Goal: Transaction & Acquisition: Purchase product/service

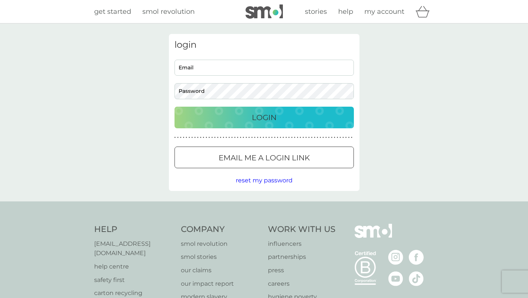
type input "[EMAIL_ADDRESS][DOMAIN_NAME]"
click at [251, 112] on div "Login" at bounding box center [264, 118] width 164 height 12
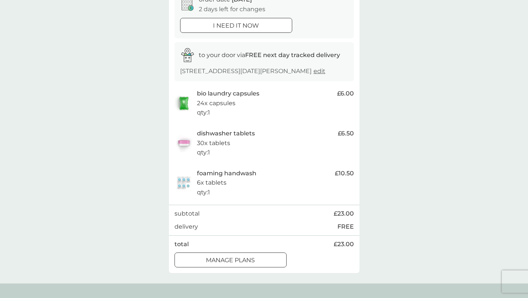
scroll to position [92, 0]
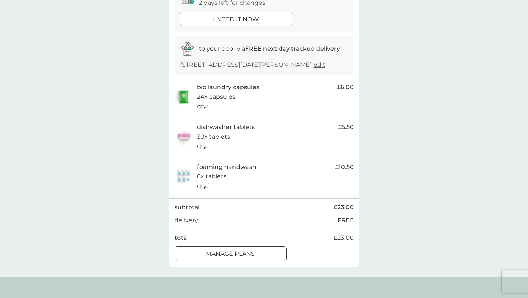
click at [239, 259] on button "manage plans" at bounding box center [230, 254] width 112 height 15
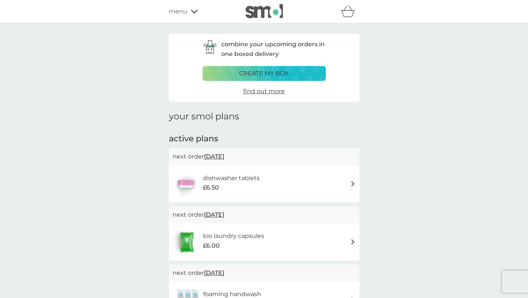
click at [189, 12] on div "menu" at bounding box center [200, 12] width 63 height 10
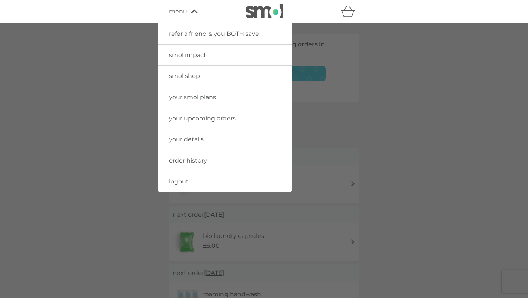
click at [189, 77] on span "smol shop" at bounding box center [184, 75] width 31 height 7
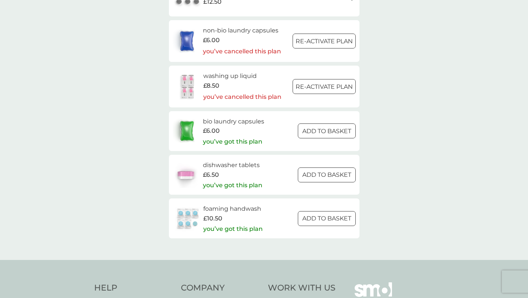
scroll to position [1114, 0]
click at [263, 84] on div "£8.50" at bounding box center [242, 85] width 78 height 10
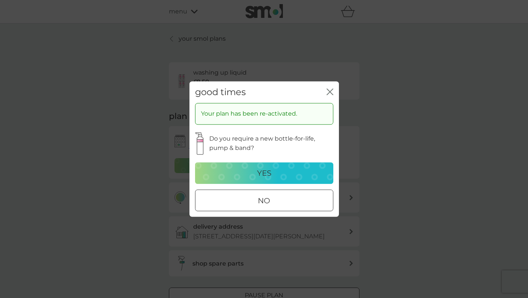
click at [263, 200] on div at bounding box center [263, 200] width 1 height 1
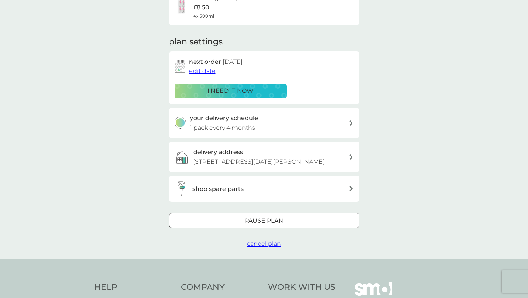
scroll to position [55, 0]
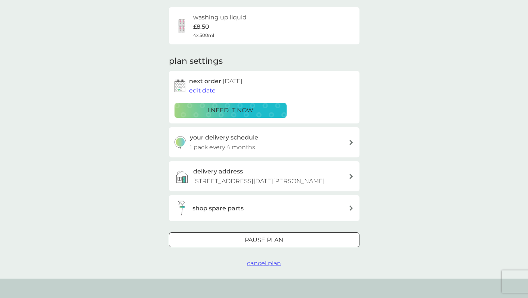
click at [205, 92] on span "edit date" at bounding box center [202, 90] width 27 height 7
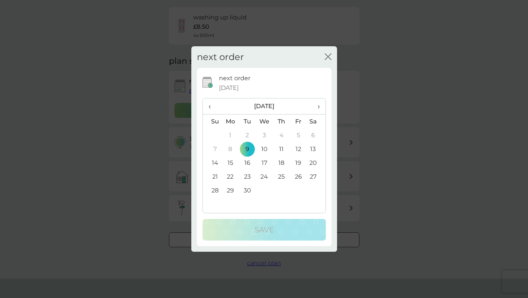
click at [363, 59] on div "next order close next order 9 Sep 2025 ‹ September 2025 › Su Mo Tu We Th Fr Sa …" at bounding box center [264, 149] width 528 height 298
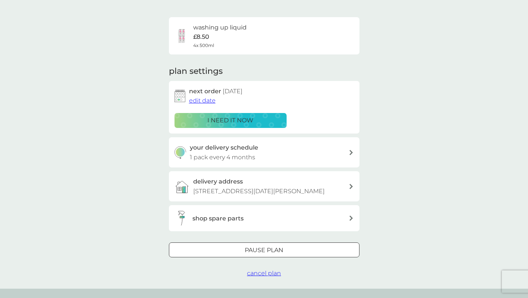
scroll to position [0, 0]
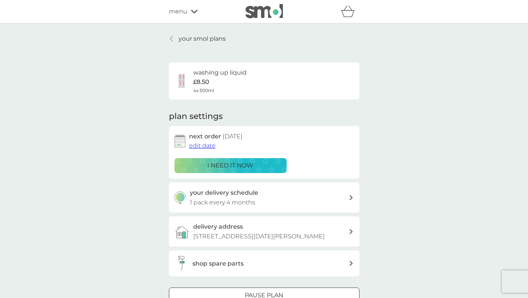
click at [250, 198] on p "1 pack every 4 months" at bounding box center [222, 203] width 65 height 10
select select "4"
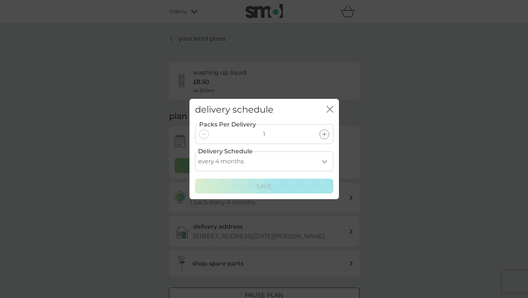
click at [264, 166] on select "every 1 month every 2 months every 3 months every 4 months every 5 months every…" at bounding box center [264, 162] width 138 height 20
click at [200, 36] on div "delivery schedule close Packs Per Delivery 1 Delivery Schedule every 1 month ev…" at bounding box center [264, 149] width 528 height 298
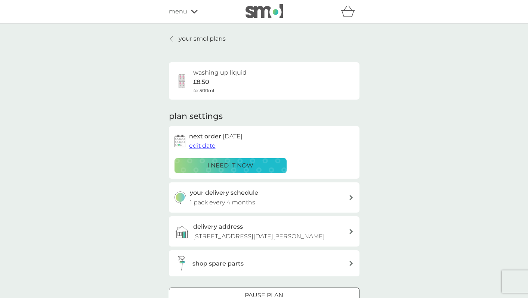
click at [179, 35] on p "your smol plans" at bounding box center [202, 39] width 47 height 10
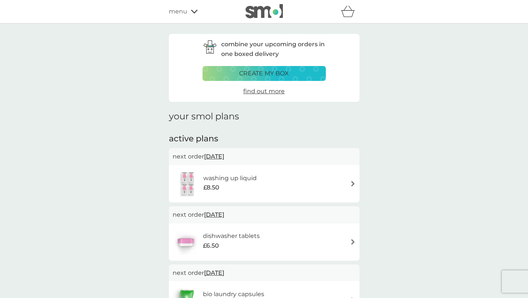
click at [179, 9] on span "menu" at bounding box center [178, 12] width 18 height 10
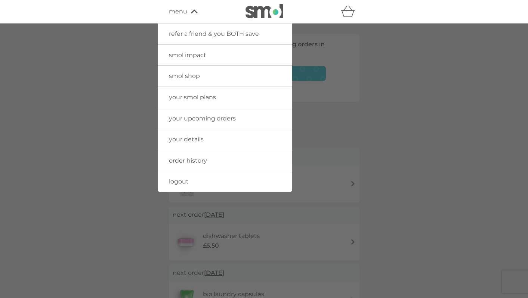
click at [180, 75] on span "smol shop" at bounding box center [184, 75] width 31 height 7
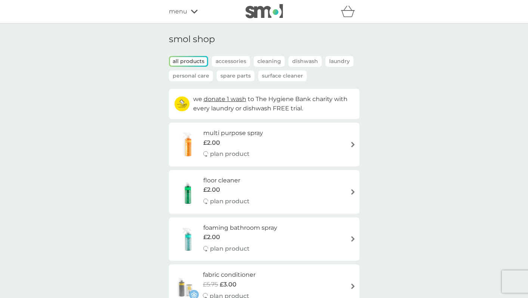
click at [309, 61] on p "Dishwash" at bounding box center [304, 61] width 33 height 11
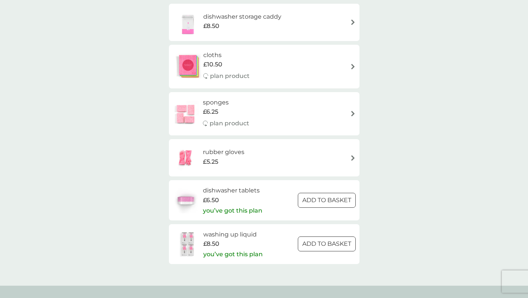
scroll to position [167, 0]
click at [240, 245] on div "£8.50" at bounding box center [232, 244] width 59 height 10
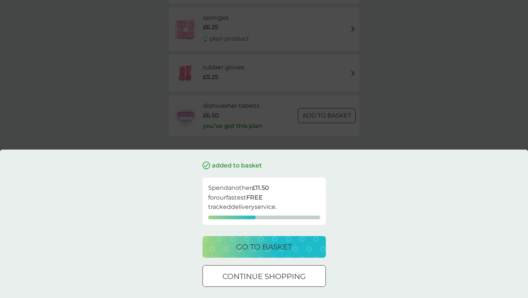
scroll to position [260, 0]
click at [398, 109] on div "added to basket Spend another £11.50 for our fastest FREE tracked delivery serv…" at bounding box center [264, 149] width 528 height 298
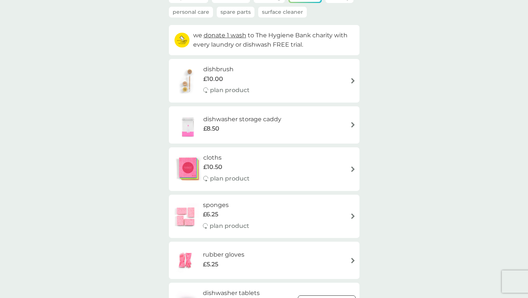
scroll to position [0, 0]
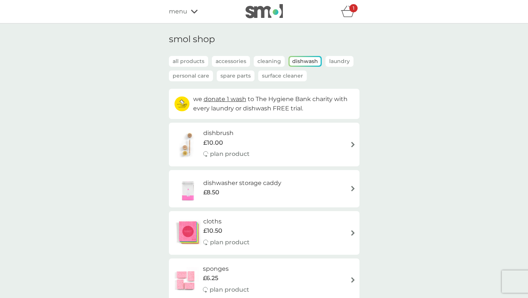
click at [182, 9] on span "menu" at bounding box center [178, 12] width 18 height 10
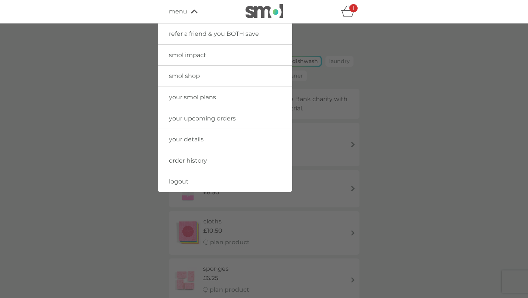
click at [176, 56] on span "smol impact" at bounding box center [187, 55] width 37 height 7
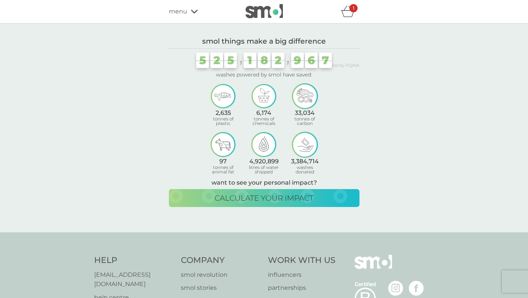
click at [351, 15] on icon "basket" at bounding box center [348, 12] width 14 height 12
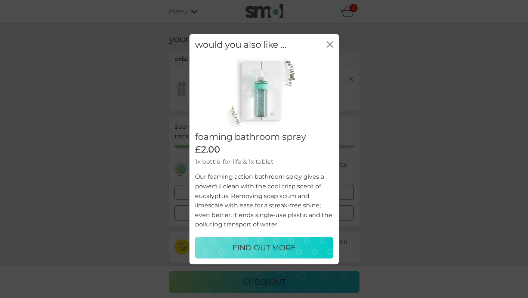
click at [272, 244] on p "FIND OUT MORE" at bounding box center [263, 248] width 63 height 12
select select "182"
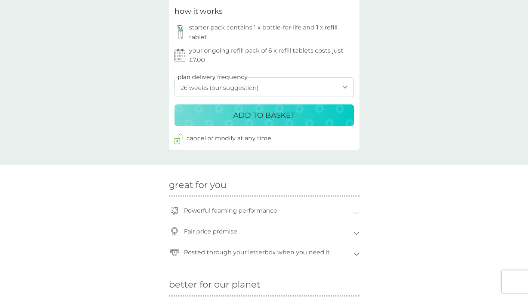
scroll to position [388, 0]
click at [273, 116] on p "ADD TO BASKET" at bounding box center [264, 115] width 62 height 12
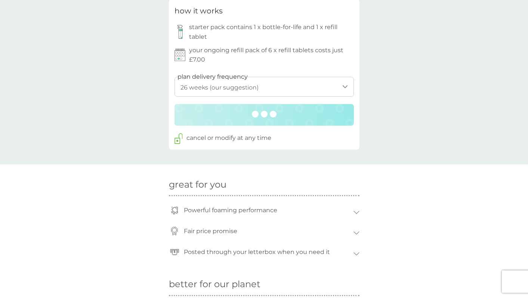
scroll to position [386, 0]
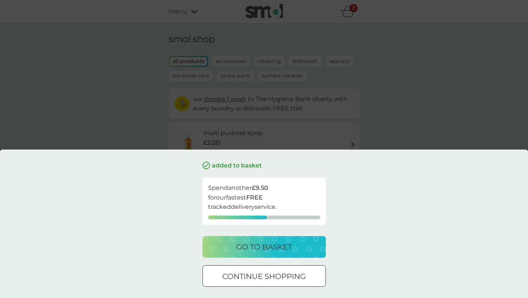
click at [427, 140] on div "added to basket Spend another £9.50 for our fastest FREE tracked delivery servi…" at bounding box center [264, 149] width 528 height 298
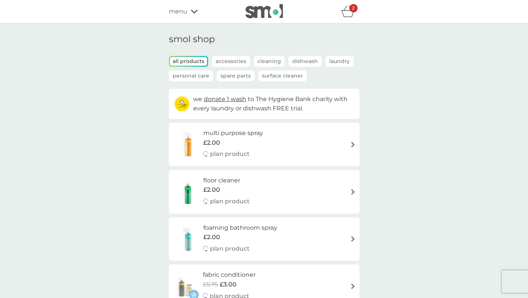
click at [303, 64] on p "Dishwash" at bounding box center [304, 61] width 33 height 11
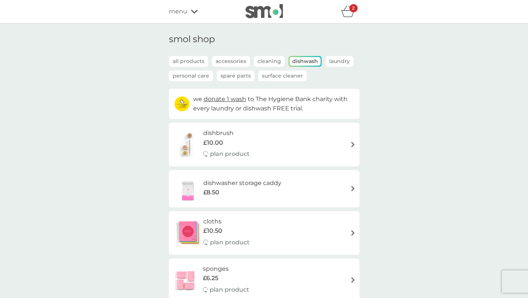
click at [352, 8] on p "2" at bounding box center [353, 8] width 3 height 0
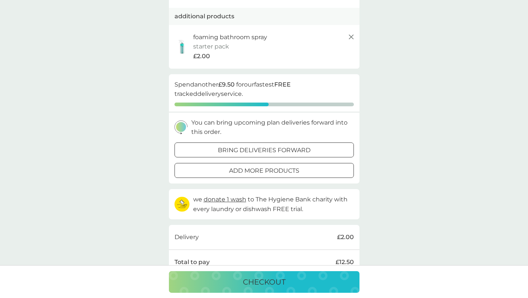
scroll to position [108, 0]
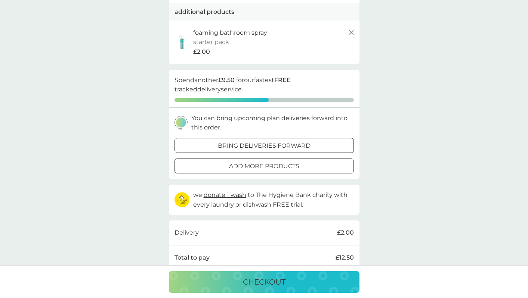
click at [246, 167] on p "add more products" at bounding box center [264, 167] width 70 height 10
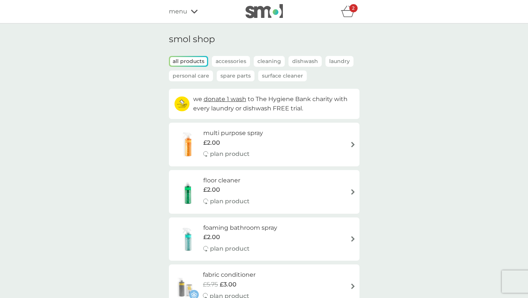
click at [189, 10] on div "menu" at bounding box center [200, 12] width 63 height 10
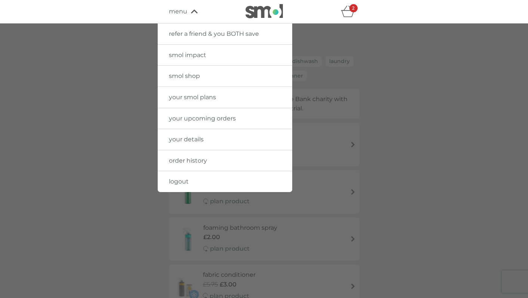
click at [193, 114] on link "your upcoming orders" at bounding box center [225, 118] width 134 height 21
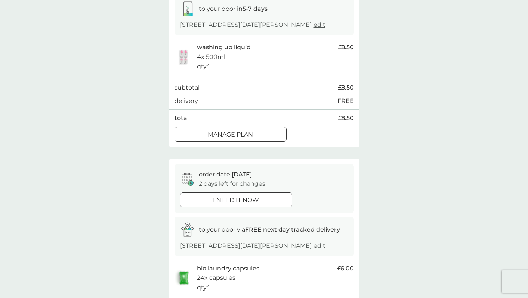
scroll to position [143, 0]
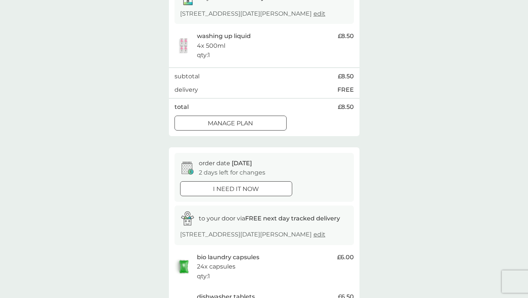
click at [273, 116] on button "Manage plan" at bounding box center [230, 123] width 112 height 15
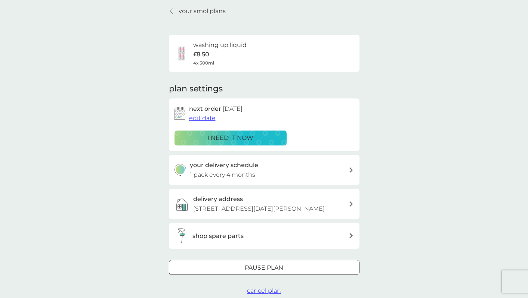
scroll to position [28, 0]
click at [199, 112] on h2 "next order 9 Sep 2025" at bounding box center [215, 109] width 53 height 10
click at [171, 10] on icon at bounding box center [171, 11] width 3 height 6
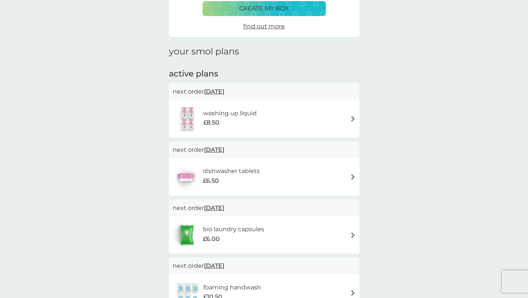
scroll to position [63, 0]
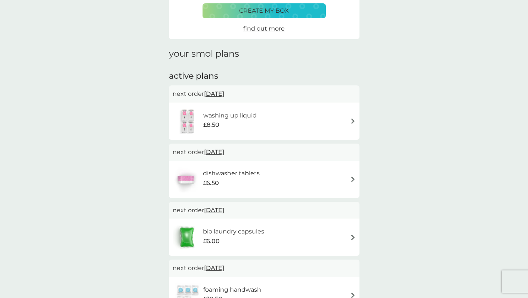
click at [224, 150] on span "11 Sep 2025" at bounding box center [214, 152] width 20 height 15
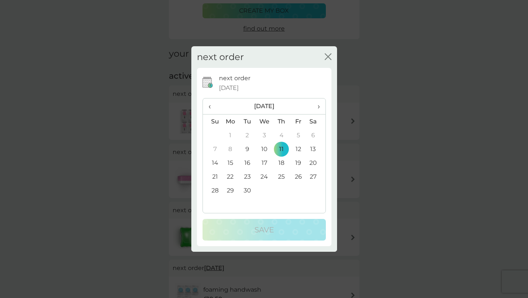
click at [245, 146] on td "9" at bounding box center [247, 149] width 17 height 14
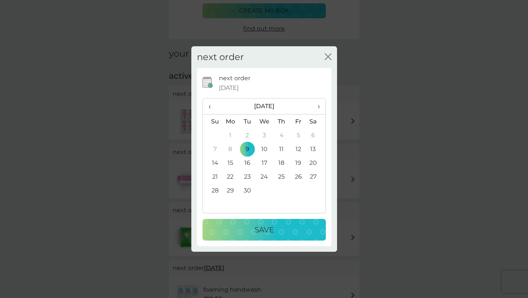
click at [264, 229] on p "Save" at bounding box center [263, 230] width 19 height 12
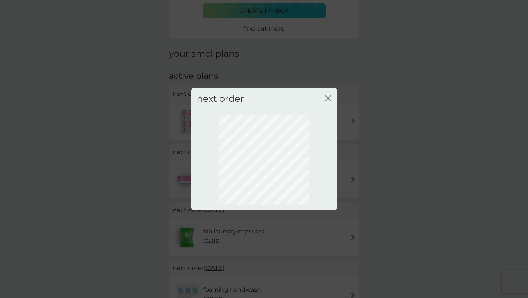
scroll to position [15, 0]
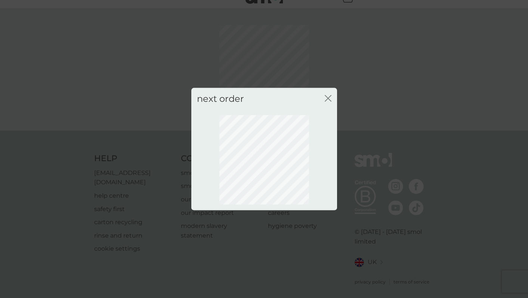
click at [325, 103] on div "close" at bounding box center [328, 98] width 7 height 11
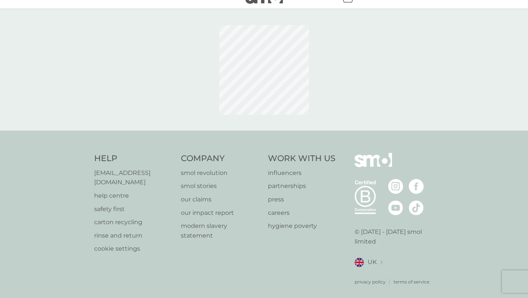
click at [328, 97] on div "good times close Your order will be processed on 9 Sep 2025" at bounding box center [264, 149] width 528 height 298
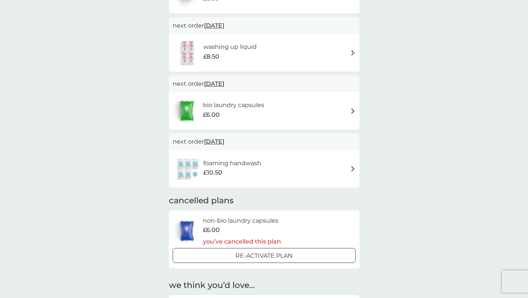
scroll to position [193, 0]
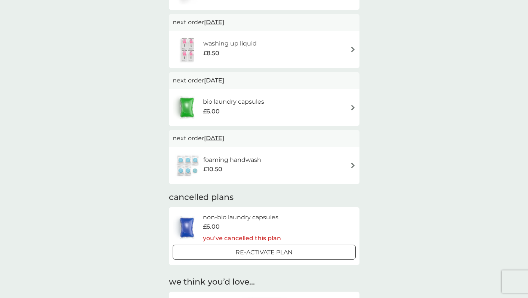
click at [222, 82] on span "11 Sep 2025" at bounding box center [214, 80] width 20 height 15
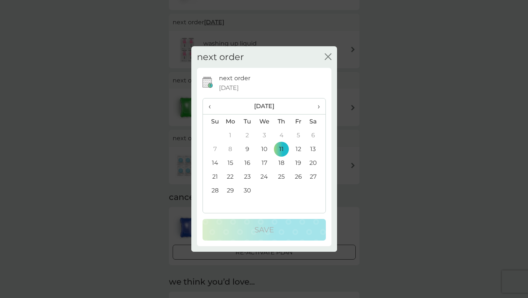
click at [248, 146] on td "9" at bounding box center [247, 149] width 17 height 14
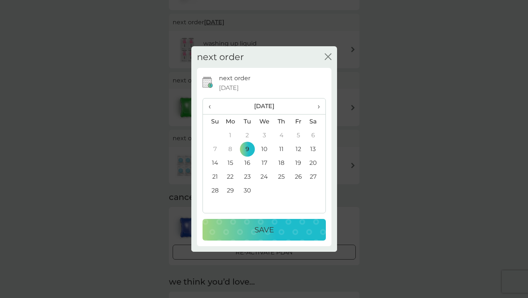
click at [287, 223] on button "Save" at bounding box center [263, 230] width 123 height 22
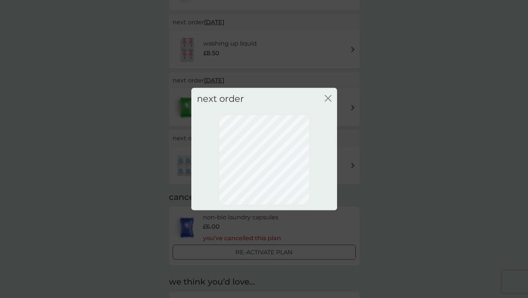
scroll to position [15, 0]
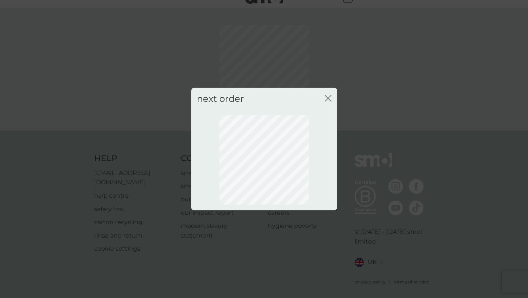
click at [328, 98] on icon "close" at bounding box center [329, 98] width 3 height 6
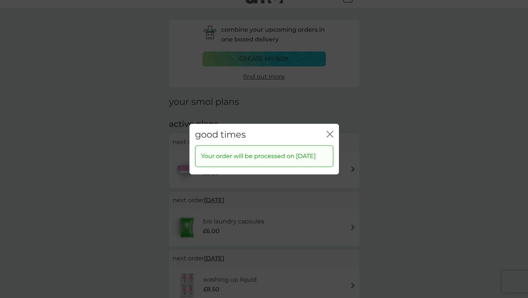
click at [333, 128] on div "good times close" at bounding box center [263, 135] width 149 height 22
click at [331, 131] on icon "close" at bounding box center [331, 134] width 3 height 6
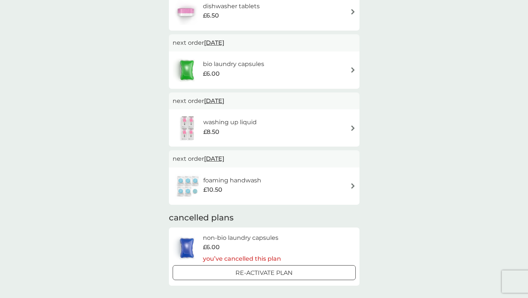
scroll to position [175, 0]
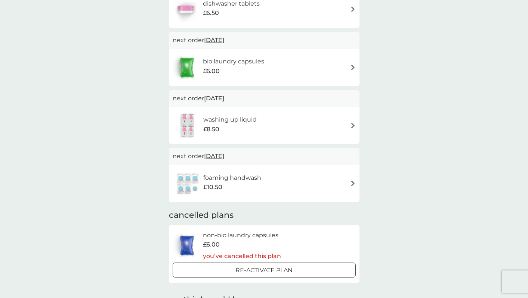
click at [224, 158] on span "11 Sep 2025" at bounding box center [214, 156] width 20 height 15
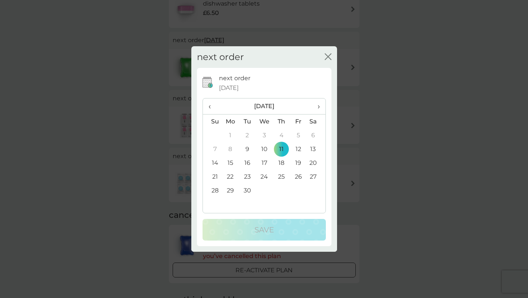
click at [320, 106] on th "›" at bounding box center [315, 107] width 19 height 16
click at [280, 136] on td "2" at bounding box center [281, 135] width 17 height 14
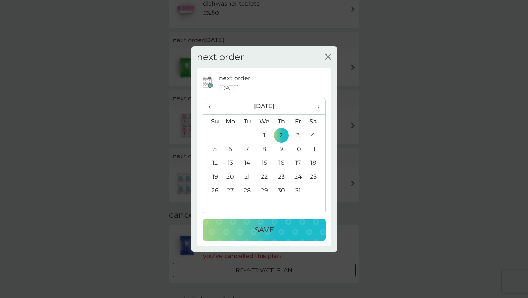
click at [275, 230] on div "Save" at bounding box center [264, 230] width 108 height 12
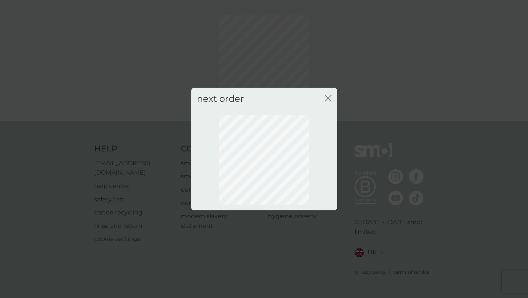
scroll to position [15, 0]
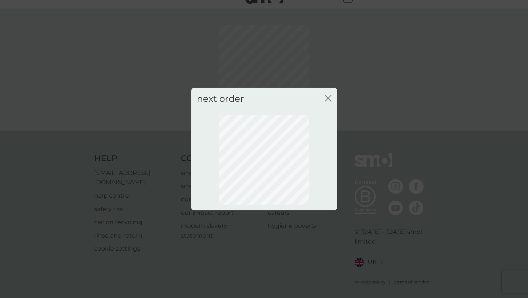
click at [329, 98] on icon "close" at bounding box center [328, 98] width 7 height 7
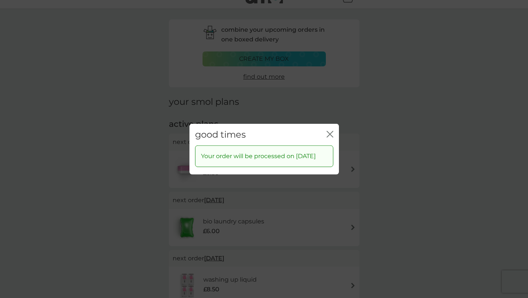
click at [332, 131] on icon "close" at bounding box center [331, 134] width 3 height 6
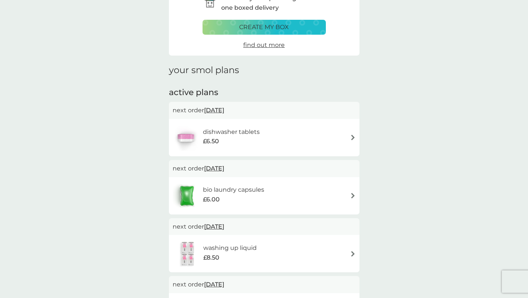
scroll to position [0, 0]
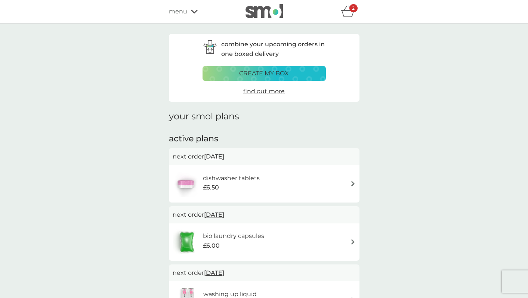
click at [345, 21] on div "refer a friend & you BOTH save smol impact smol shop your smol plans your upcom…" at bounding box center [264, 12] width 528 height 24
click at [346, 11] on icon "basket" at bounding box center [347, 13] width 13 height 7
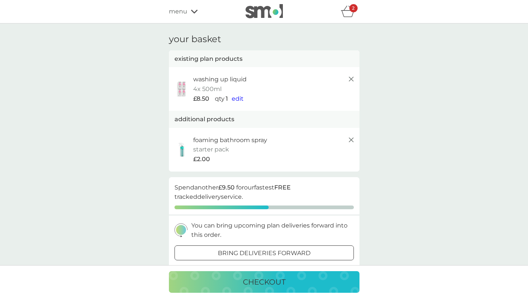
click at [195, 12] on icon at bounding box center [194, 12] width 7 height 4
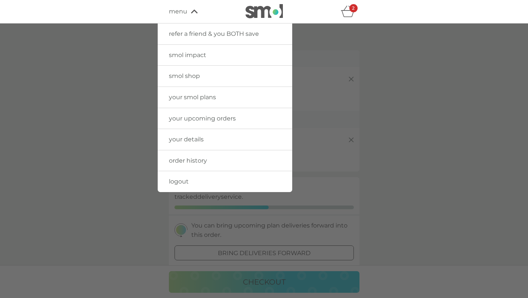
click at [199, 99] on span "your smol plans" at bounding box center [192, 97] width 47 height 7
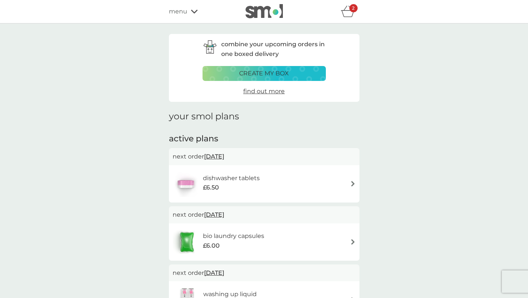
click at [346, 17] on icon "basket" at bounding box center [347, 13] width 13 height 7
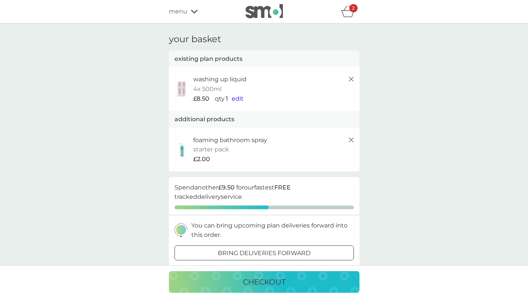
click at [350, 81] on icon at bounding box center [351, 79] width 9 height 9
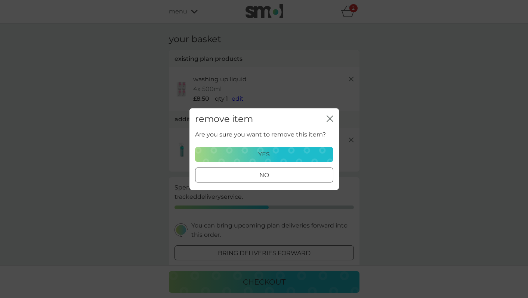
click at [328, 151] on button "yes" at bounding box center [264, 154] width 138 height 15
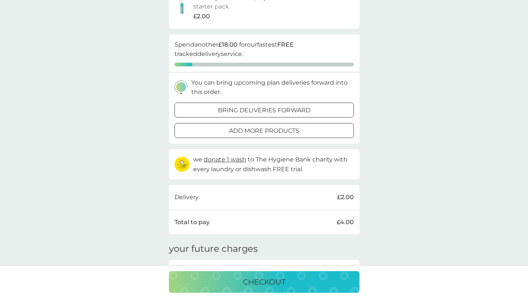
scroll to position [136, 0]
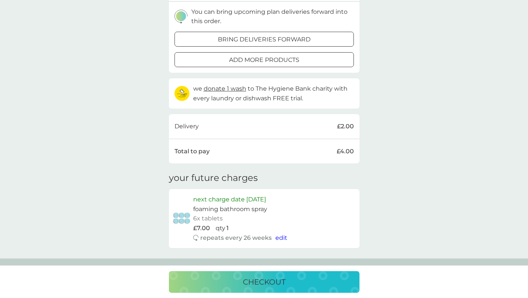
click at [285, 278] on div "checkout" at bounding box center [264, 282] width 176 height 12
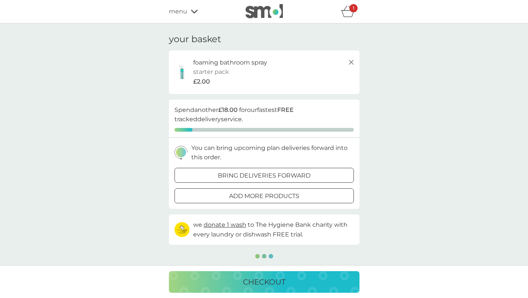
click at [352, 57] on div "foaming bathroom spray starter pack every 26 weeks @ £7.00 £2.00" at bounding box center [264, 72] width 190 height 44
click at [352, 62] on icon at bounding box center [351, 62] width 9 height 9
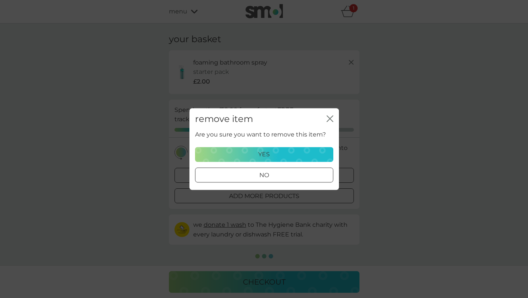
click at [269, 155] on p "yes" at bounding box center [264, 155] width 12 height 10
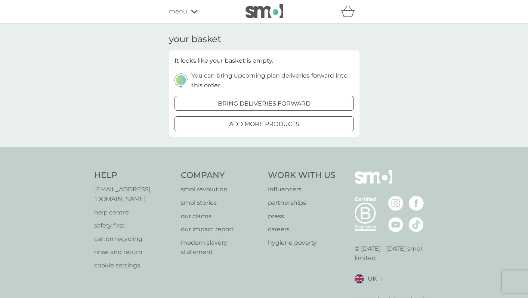
click at [185, 8] on span "menu" at bounding box center [178, 12] width 18 height 10
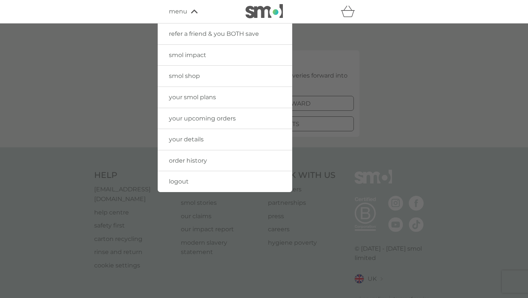
click at [199, 118] on span "your upcoming orders" at bounding box center [202, 118] width 67 height 7
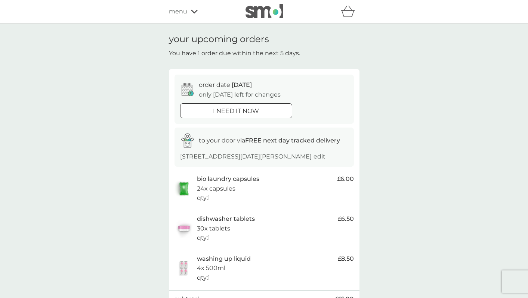
click at [255, 109] on p "i need it now" at bounding box center [236, 111] width 46 height 10
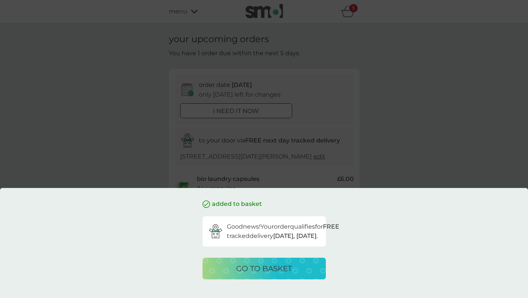
click at [267, 271] on p "go to basket" at bounding box center [264, 269] width 56 height 12
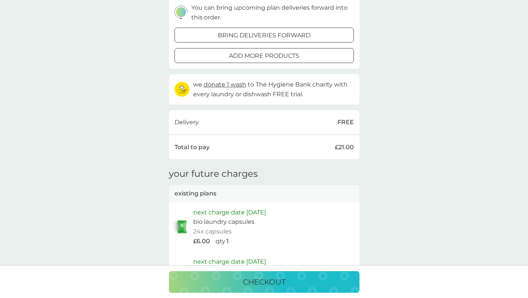
scroll to position [236, 0]
click at [251, 58] on div at bounding box center [264, 57] width 27 height 8
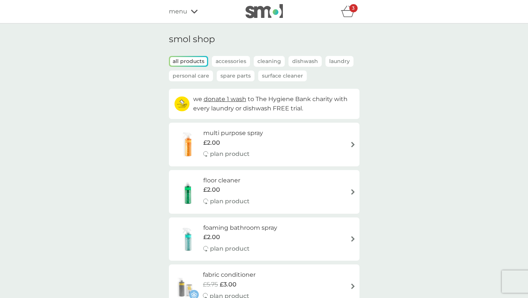
click at [238, 60] on p "Accessories" at bounding box center [231, 61] width 38 height 11
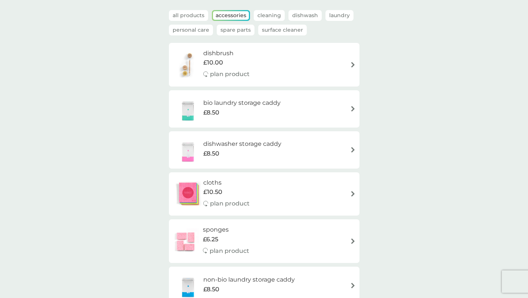
scroll to position [10, 0]
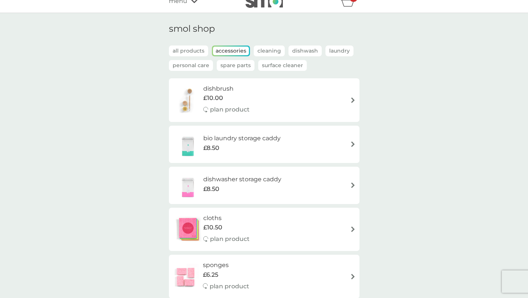
click at [260, 51] on p "Cleaning" at bounding box center [269, 51] width 31 height 11
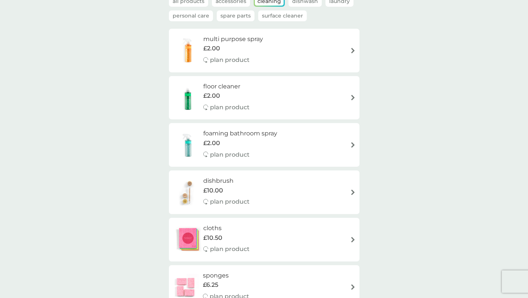
scroll to position [0, 0]
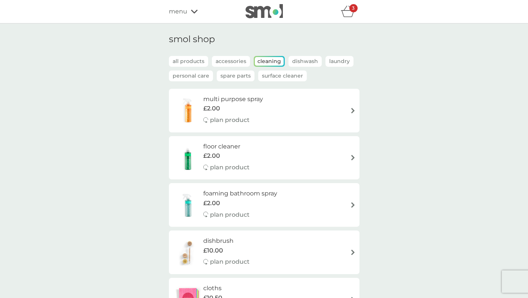
click at [290, 62] on p "Dishwash" at bounding box center [304, 61] width 33 height 11
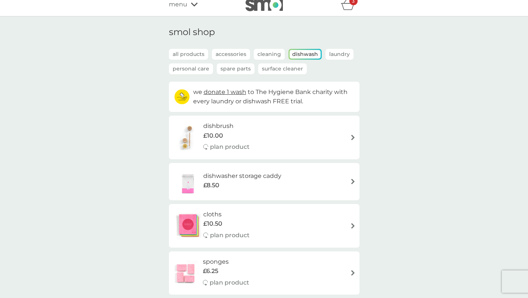
scroll to position [9, 0]
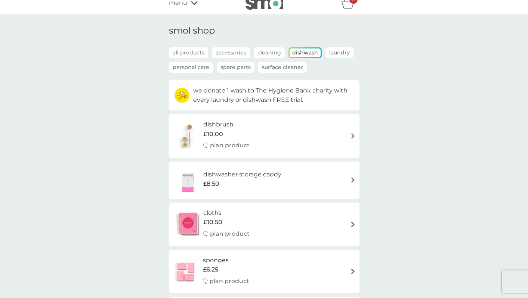
click at [333, 48] on p "Laundry" at bounding box center [339, 52] width 28 height 11
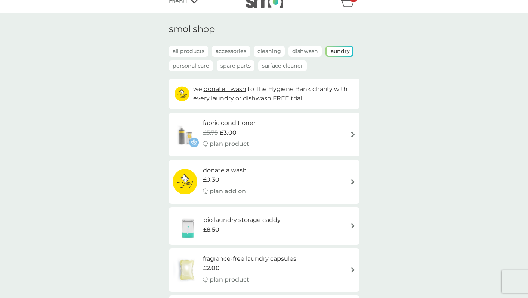
scroll to position [0, 0]
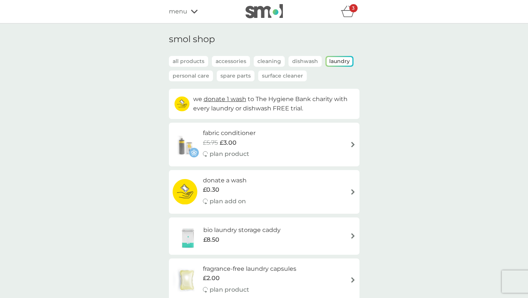
click at [205, 73] on p "Personal Care" at bounding box center [191, 76] width 44 height 11
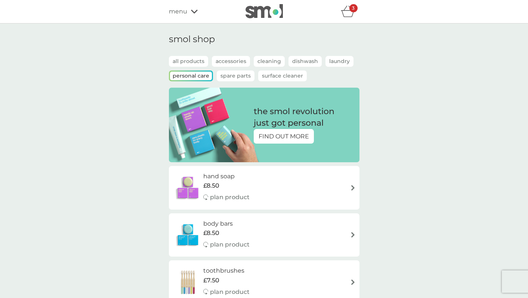
click at [246, 75] on p "Spare Parts" at bounding box center [236, 76] width 38 height 11
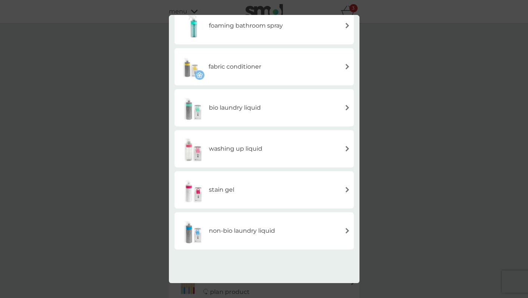
scroll to position [180, 0]
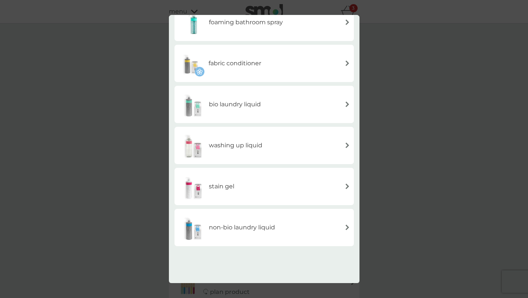
click at [413, 99] on div "back spare parts foaming handwash multi purpose spray floor cleaner foaming bat…" at bounding box center [264, 149] width 528 height 298
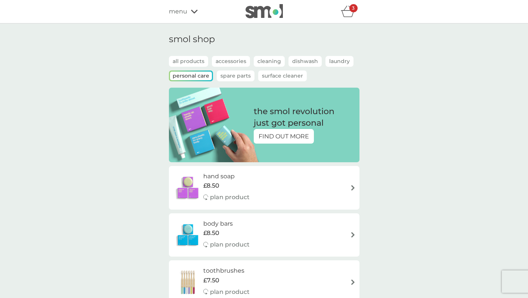
click at [276, 81] on p "Surface Cleaner" at bounding box center [282, 76] width 49 height 11
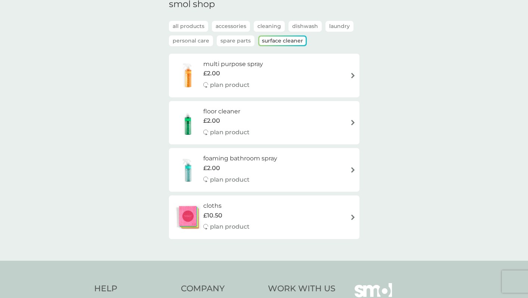
scroll to position [0, 0]
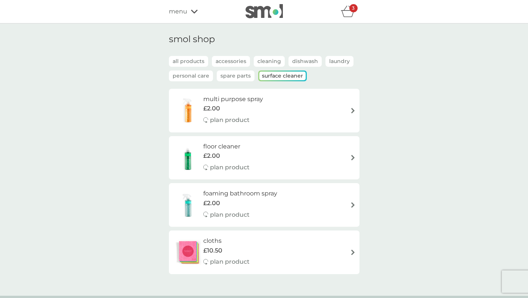
click at [195, 15] on div "menu" at bounding box center [200, 12] width 63 height 10
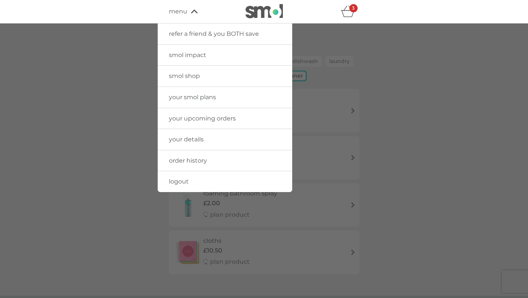
click at [184, 158] on span "order history" at bounding box center [188, 160] width 38 height 7
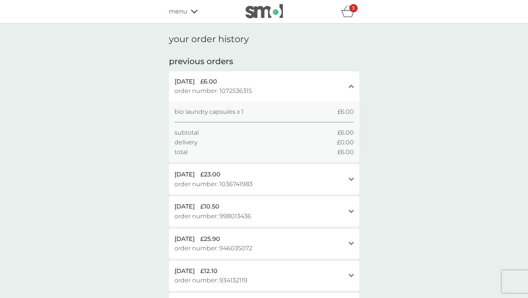
click at [176, 12] on span "menu" at bounding box center [178, 12] width 18 height 10
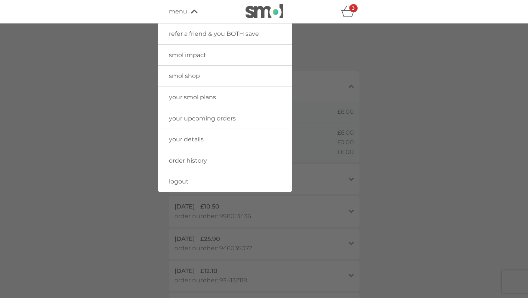
click at [180, 123] on link "your upcoming orders" at bounding box center [225, 118] width 134 height 21
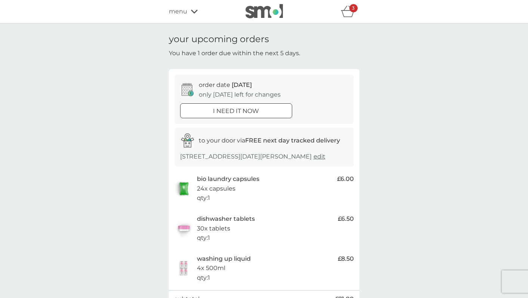
click at [253, 108] on p "i need it now" at bounding box center [236, 111] width 46 height 10
click at [226, 110] on div at bounding box center [226, 110] width 4 height 4
click at [252, 114] on p "i need it now" at bounding box center [236, 111] width 46 height 10
